Goal: Transaction & Acquisition: Book appointment/travel/reservation

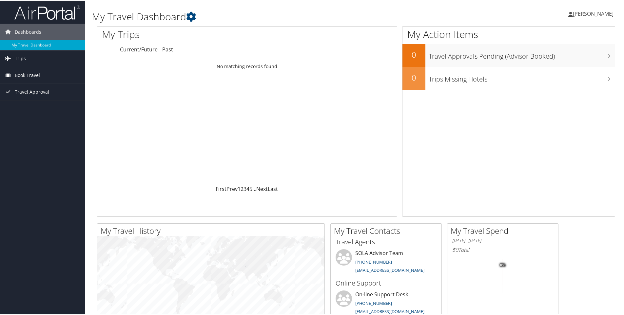
click at [16, 74] on span "Book Travel" at bounding box center [27, 75] width 25 height 16
click at [24, 106] on link "Book/Manage Online Trips" at bounding box center [42, 108] width 85 height 10
